Goal: Obtain resource: Obtain resource

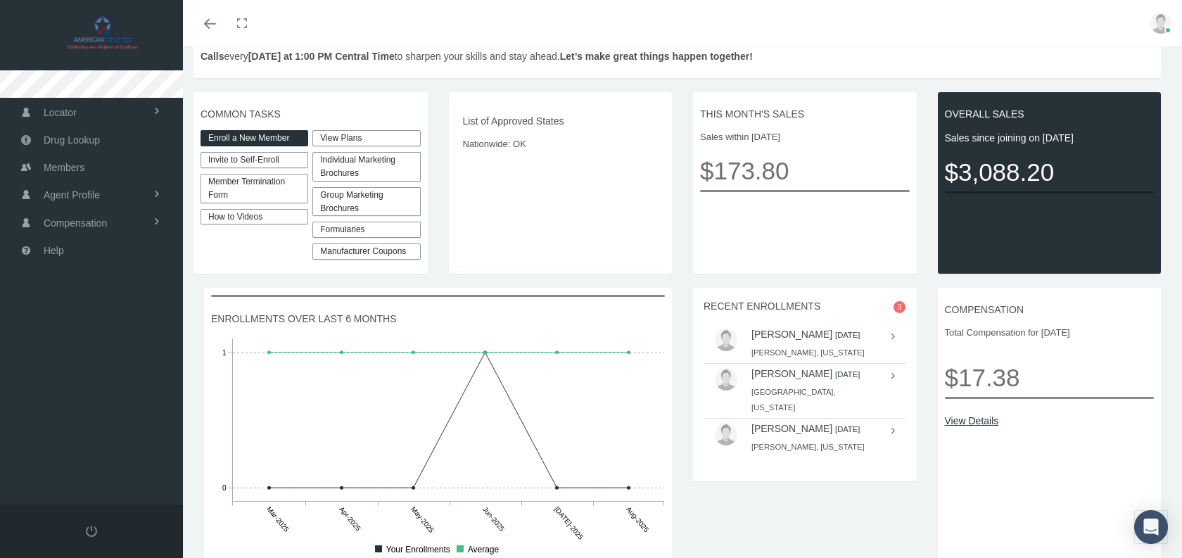
scroll to position [367, 0]
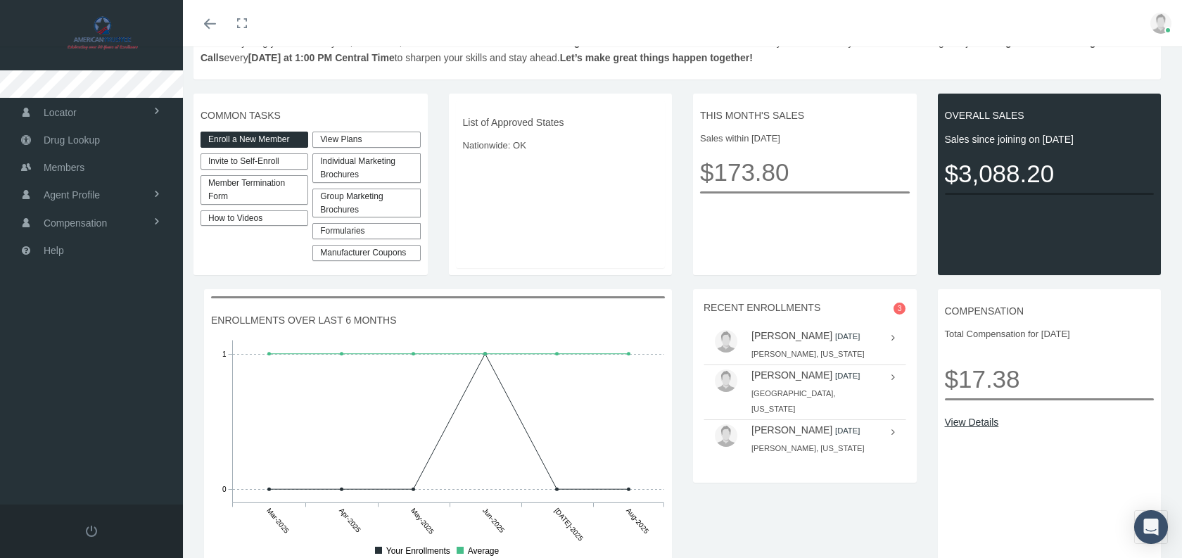
click at [373, 132] on link "View Plans" at bounding box center [366, 140] width 108 height 16
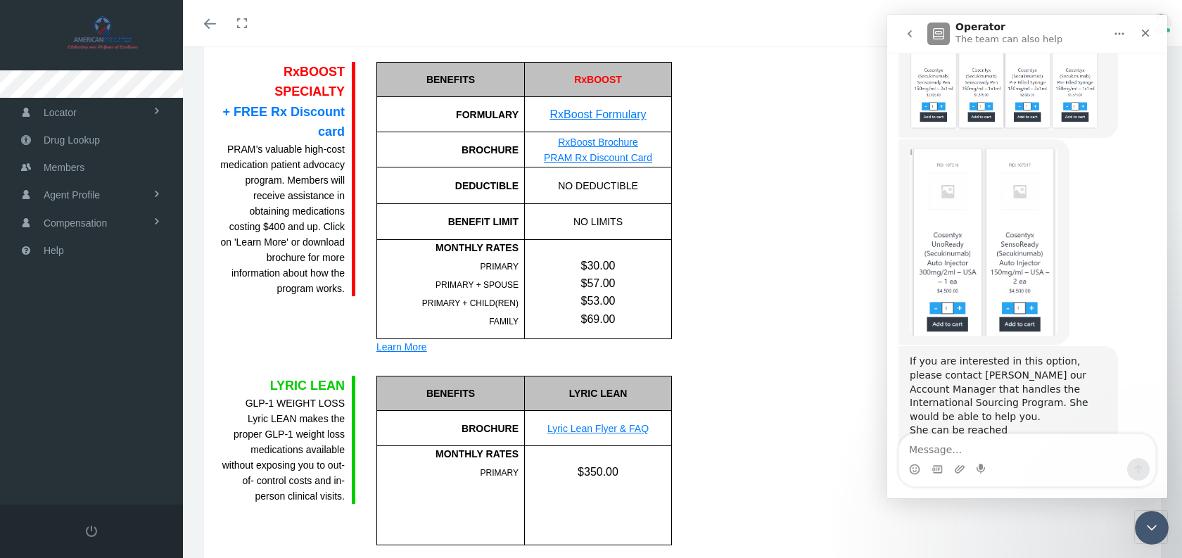
scroll to position [955, 0]
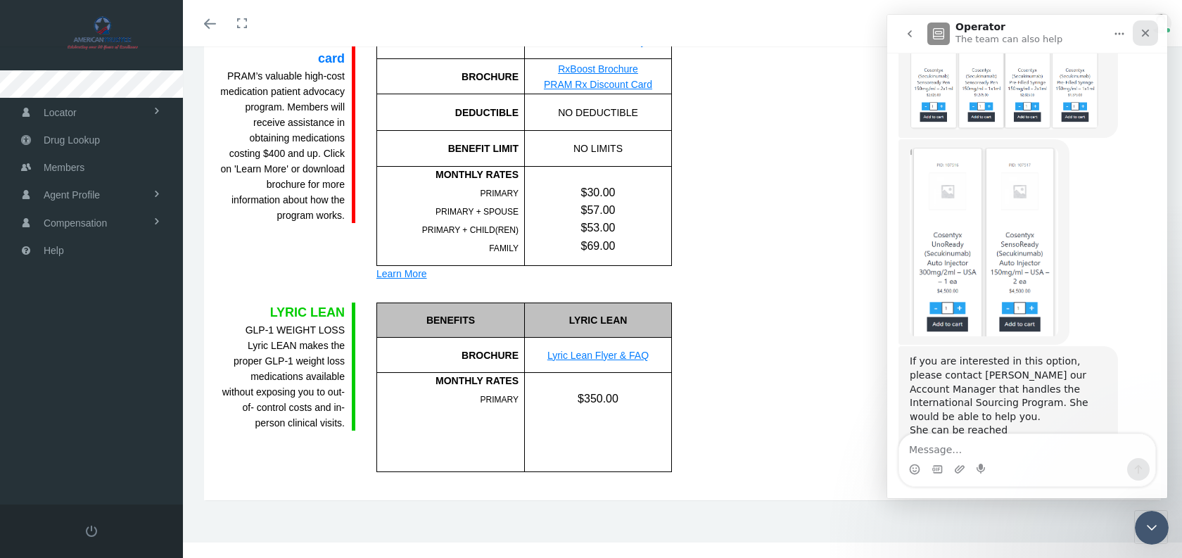
click at [1151, 33] on div "Close" at bounding box center [1145, 32] width 25 height 25
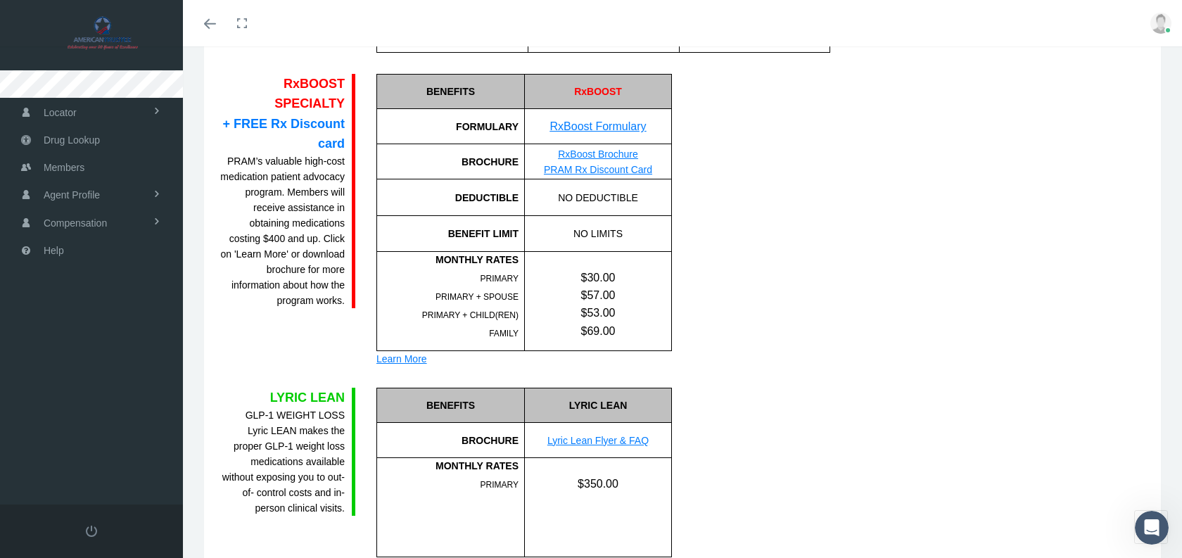
scroll to position [867, 0]
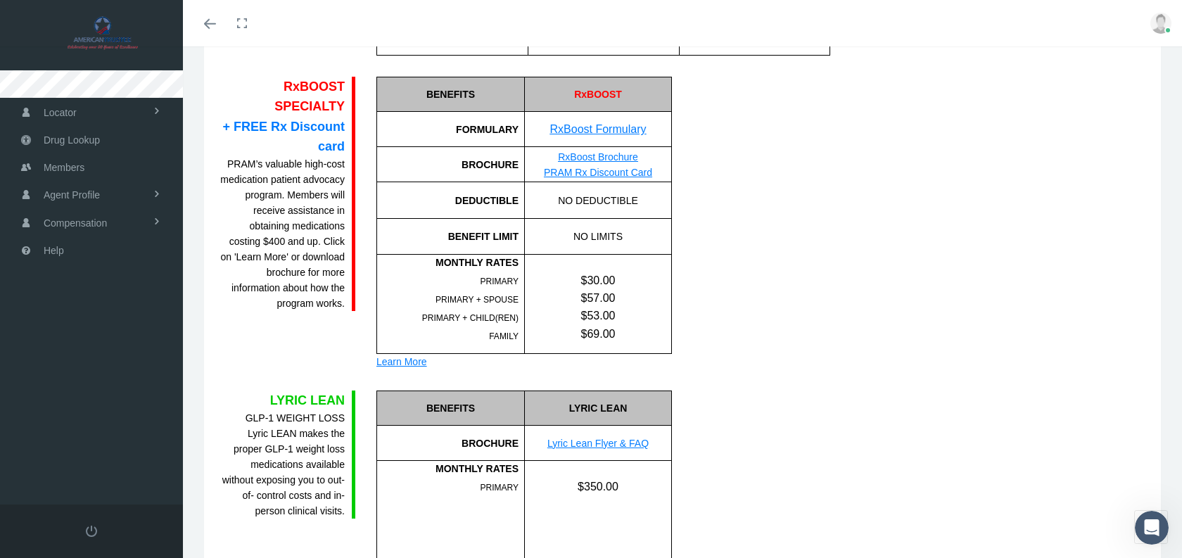
click at [592, 132] on link "RxBoost Formulary" at bounding box center [598, 129] width 96 height 12
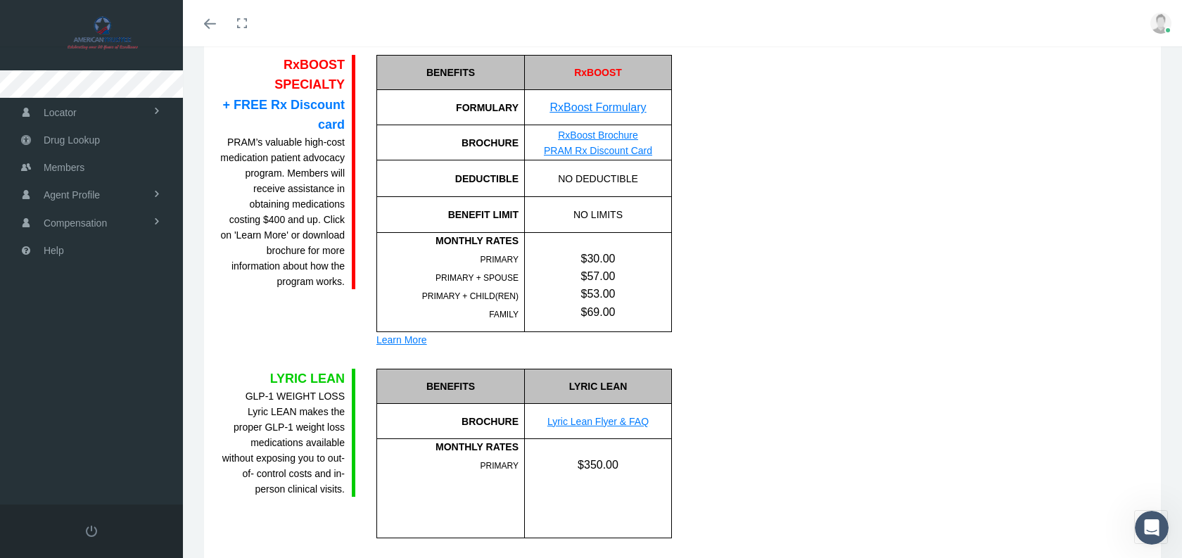
scroll to position [887, 0]
click at [611, 426] on link "Lyric Lean Flyer & FAQ" at bounding box center [597, 422] width 101 height 11
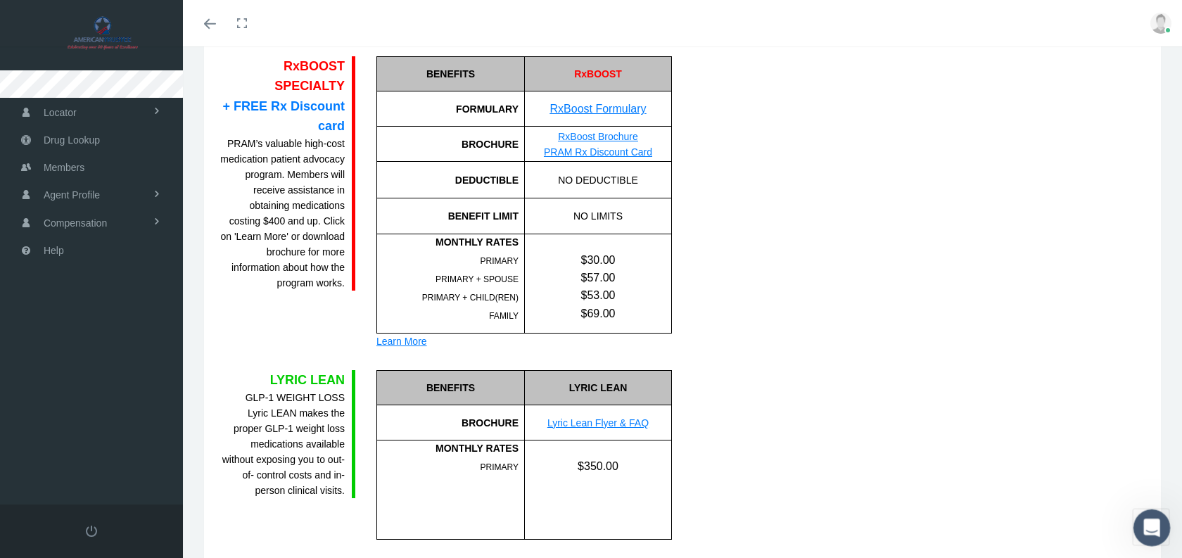
click at [1149, 528] on icon "Open Intercom Messenger" at bounding box center [1149, 525] width 23 height 23
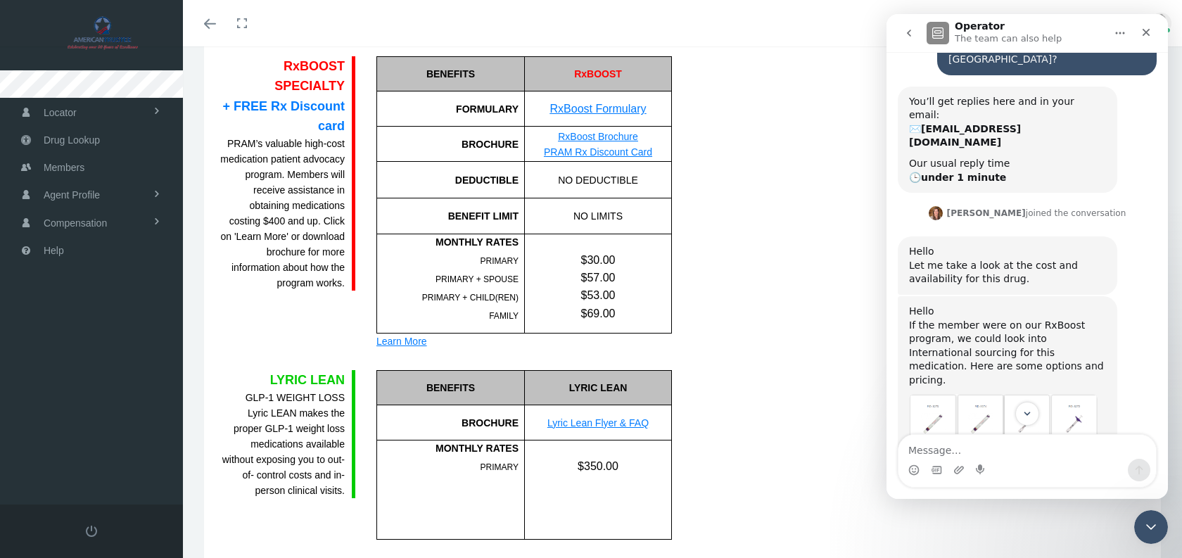
scroll to position [139, 0]
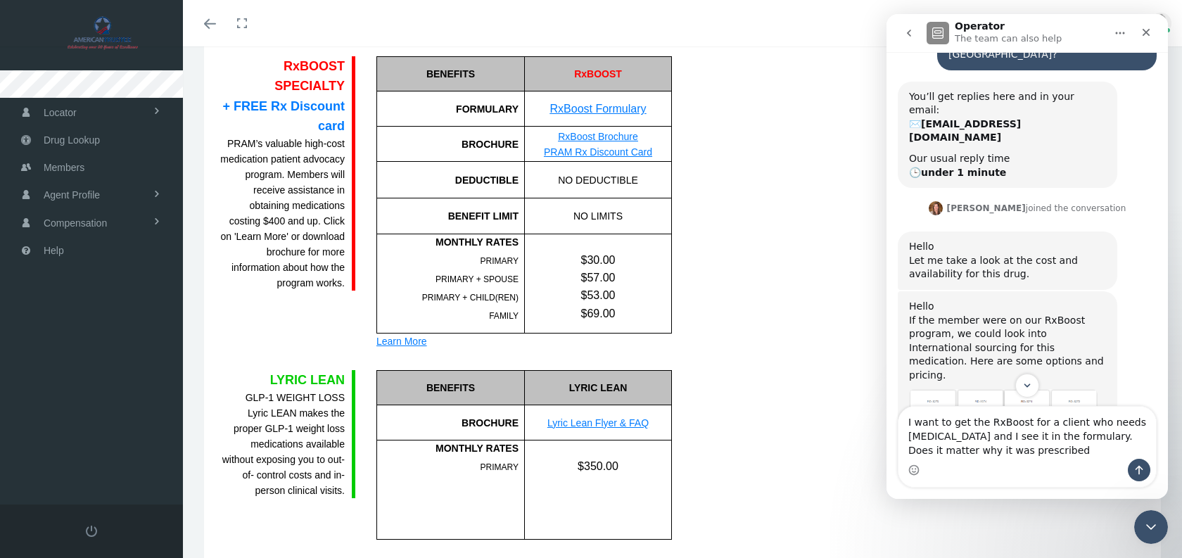
type textarea "I want to get the RxBoost for a client who needs [MEDICAL_DATA] and I see it in…"
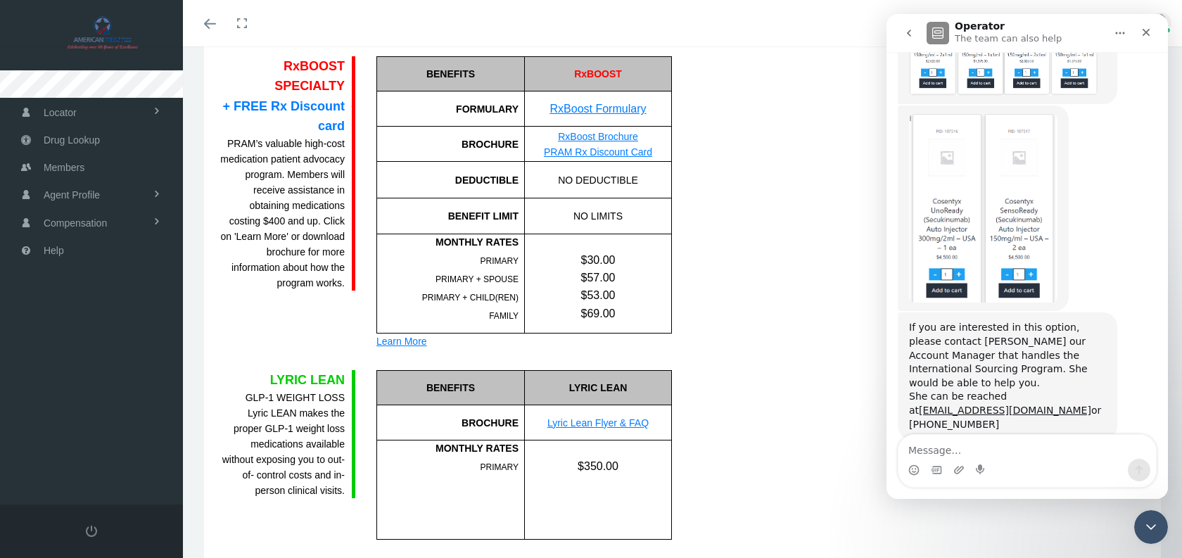
scroll to position [637, 0]
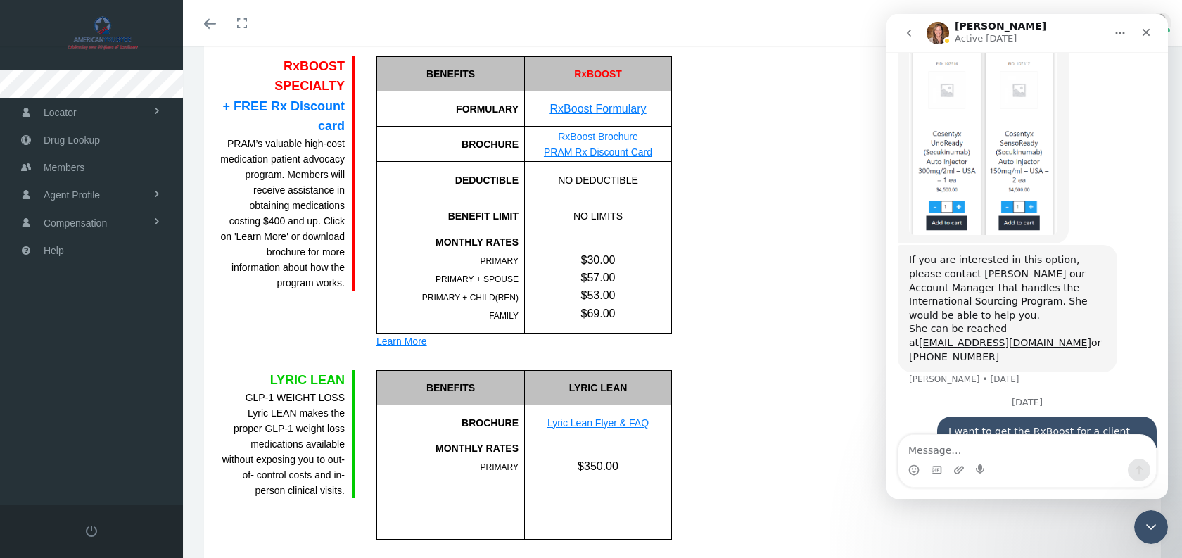
click at [588, 132] on link "RxBoost Brochure" at bounding box center [598, 136] width 80 height 11
click at [56, 168] on span "Members" at bounding box center [64, 167] width 41 height 27
